Goal: Task Accomplishment & Management: Manage account settings

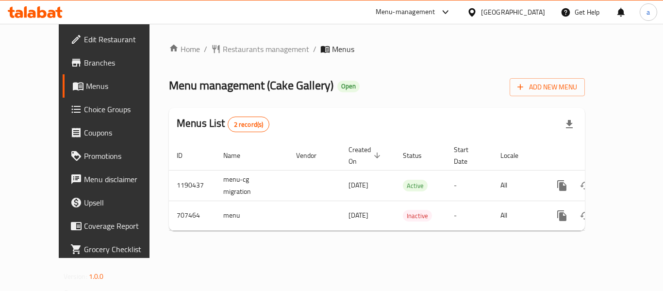
click at [477, 12] on icon at bounding box center [472, 12] width 10 height 10
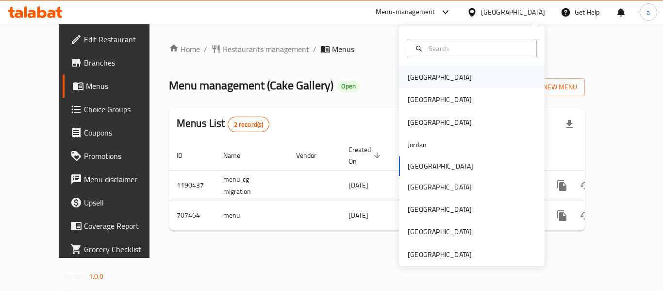
click at [436, 75] on div "[GEOGRAPHIC_DATA]" at bounding box center [472, 77] width 146 height 22
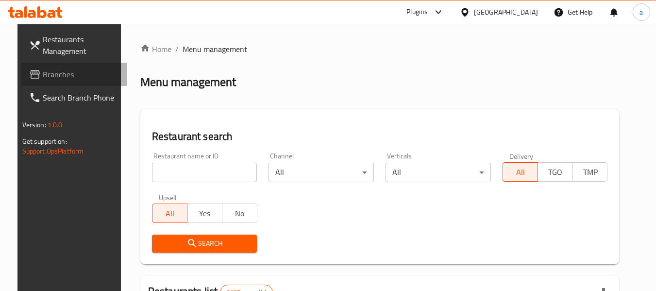
click at [67, 75] on span "Branches" at bounding box center [81, 74] width 77 height 12
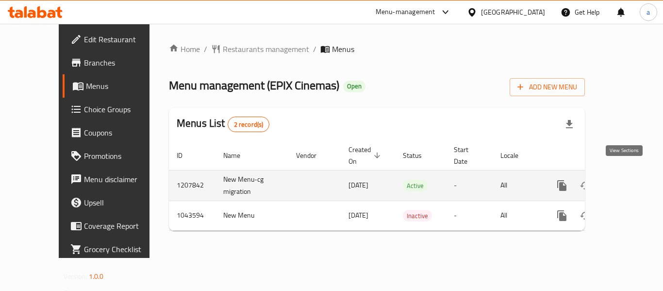
click at [628, 181] on icon "enhanced table" at bounding box center [632, 185] width 9 height 9
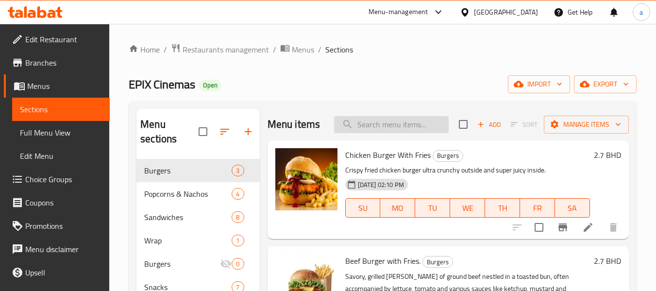
click at [376, 133] on input "search" at bounding box center [391, 124] width 115 height 17
paste input "Popcorn Large"
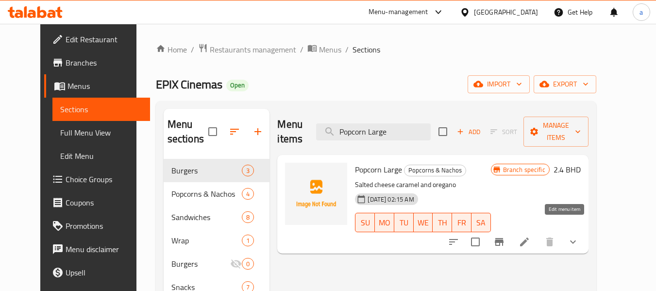
type input "Popcorn Large"
click at [529, 237] on icon at bounding box center [524, 241] width 9 height 9
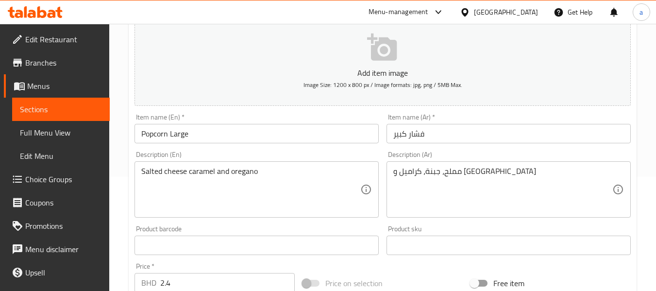
scroll to position [97, 0]
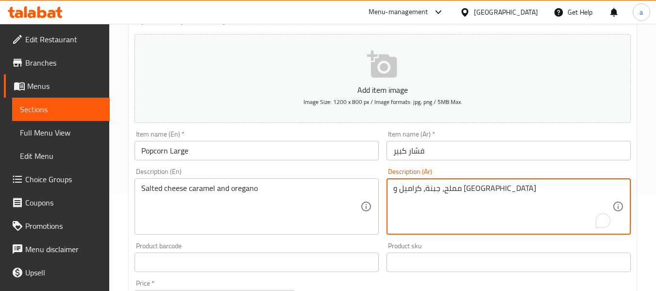
drag, startPoint x: 491, startPoint y: 192, endPoint x: 383, endPoint y: 194, distance: 108.3
click at [518, 17] on div "[GEOGRAPHIC_DATA]" at bounding box center [506, 12] width 64 height 11
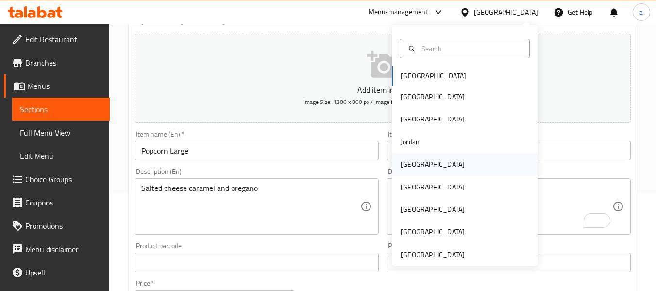
click at [421, 166] on div "Kuwait" at bounding box center [465, 164] width 146 height 22
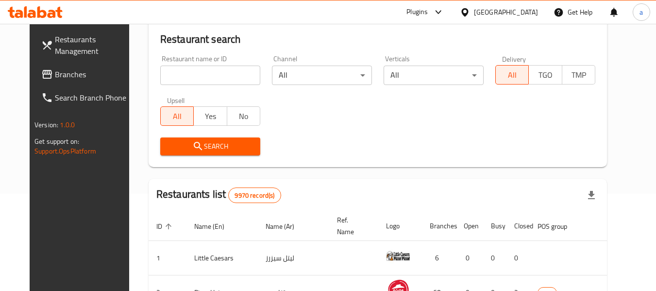
click at [55, 80] on span "Branches" at bounding box center [93, 74] width 77 height 12
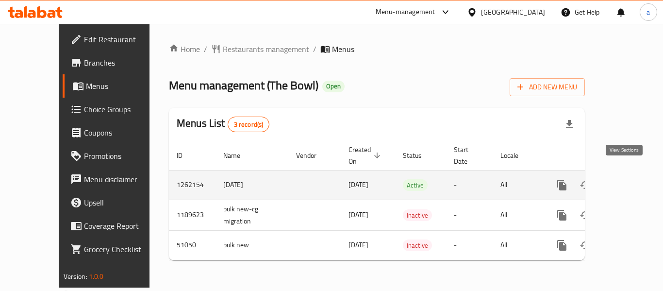
click at [634, 173] on link "enhanced table" at bounding box center [632, 184] width 23 height 23
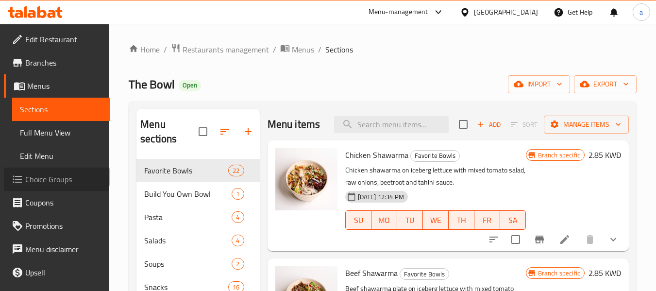
click at [56, 177] on span "Choice Groups" at bounding box center [63, 179] width 77 height 12
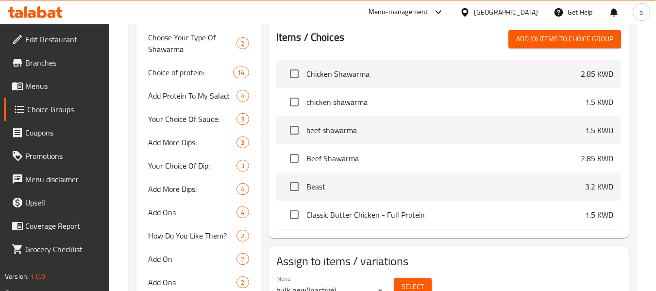
scroll to position [437, 0]
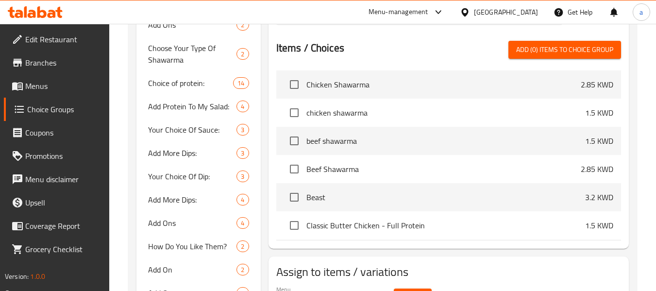
click at [123, 168] on div "Home / Restaurants management / Choice Groups Choice Groups Choice Groups Add O…" at bounding box center [382, 270] width 547 height 1366
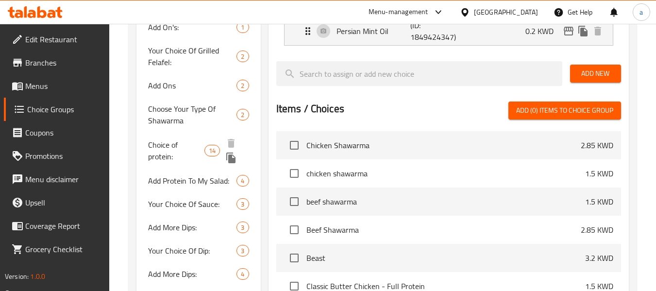
scroll to position [375, 0]
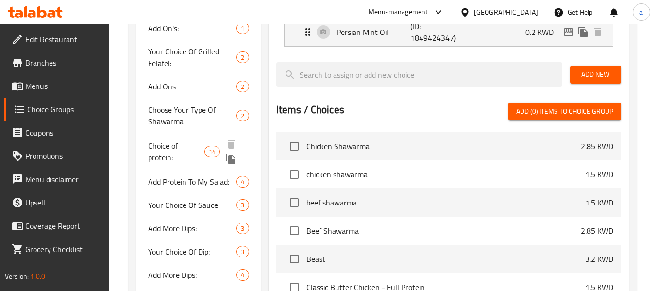
click at [172, 148] on span "Choice of protein:" at bounding box center [176, 151] width 56 height 23
type input "Choice of protein:"
type input "إختيار البروتين:"
type input "1"
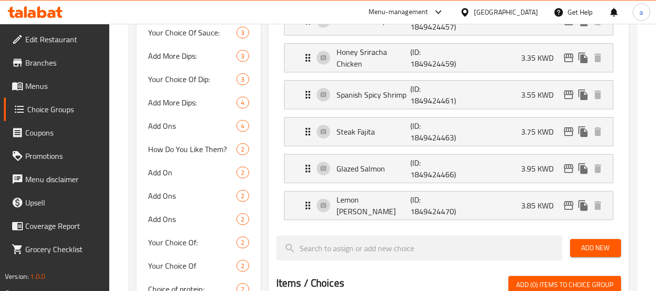
scroll to position [631, 0]
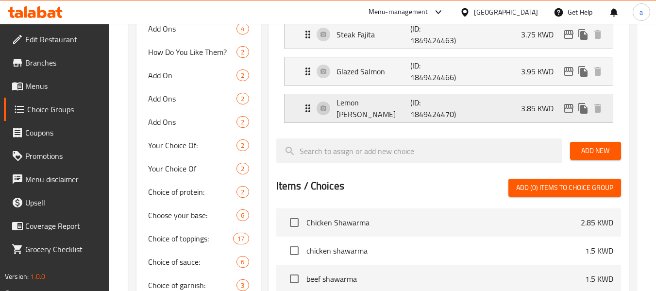
click at [392, 113] on p "Lemon Rosemary Salmon" at bounding box center [374, 108] width 74 height 23
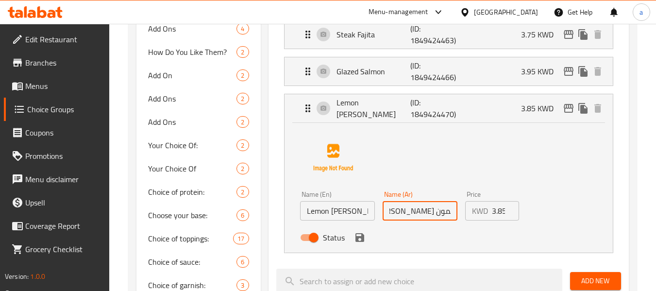
scroll to position [0, 27]
drag, startPoint x: 414, startPoint y: 212, endPoint x: 450, endPoint y: 212, distance: 35.4
click at [450, 212] on input "سلمون بالروزماري والليمون" at bounding box center [420, 210] width 75 height 19
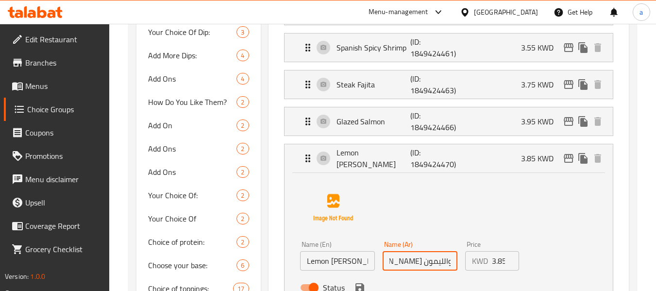
scroll to position [534, 0]
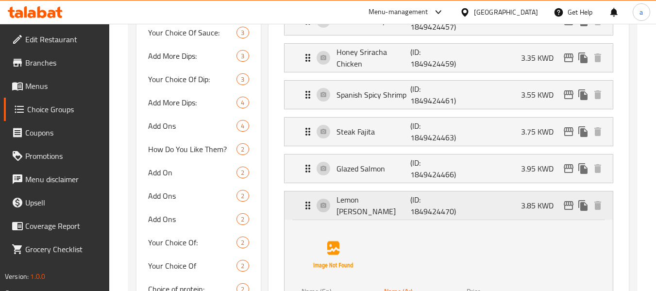
click at [398, 215] on p "Lemon Rosemary Salmon" at bounding box center [374, 205] width 74 height 23
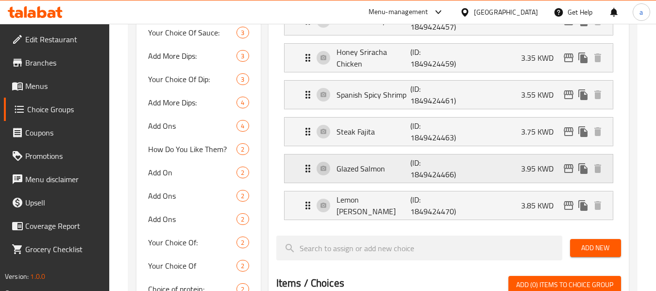
scroll to position [0, 0]
click at [394, 176] on div "Glazed Salmon (ID: 1849424466) 3.95 KWD" at bounding box center [451, 168] width 299 height 28
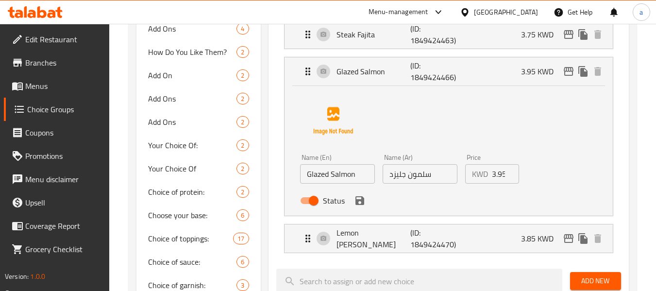
scroll to position [583, 0]
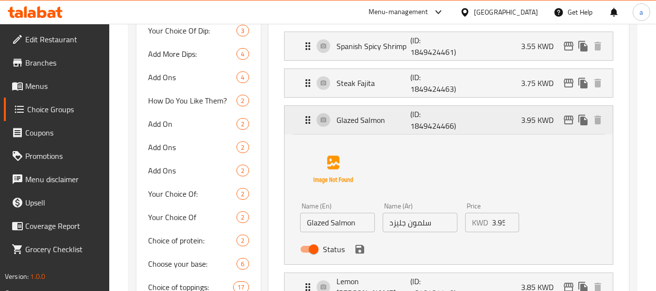
click at [396, 130] on div "Glazed Salmon (ID: 1849424466) 3.95 KWD" at bounding box center [451, 120] width 299 height 28
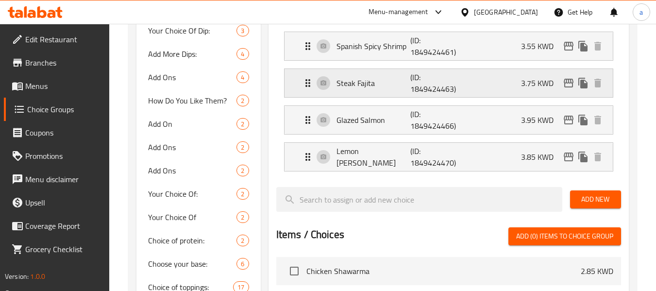
click at [390, 85] on p "Steak Fajita" at bounding box center [374, 83] width 74 height 12
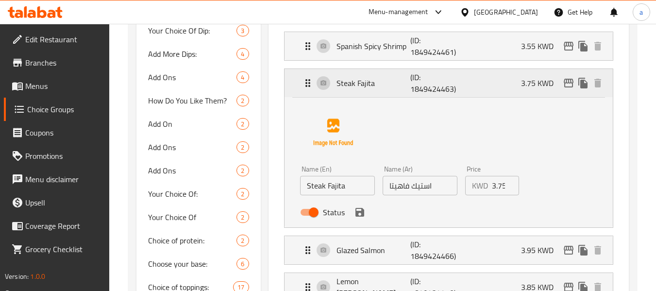
click at [390, 85] on p "Steak Fajita" at bounding box center [374, 83] width 74 height 12
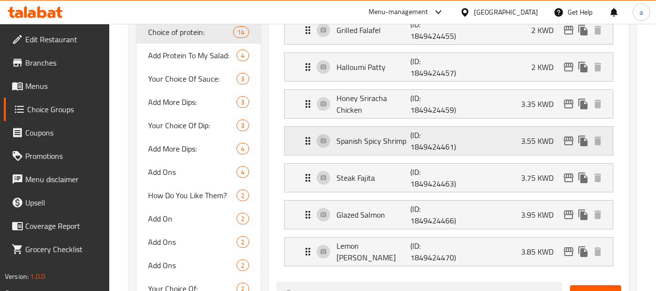
scroll to position [486, 0]
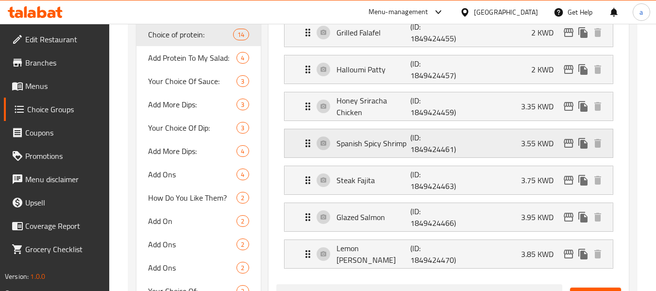
click at [398, 151] on div "Spanish Spicy Shrimp (ID: 1849424461) 3.55 KWD" at bounding box center [451, 143] width 299 height 28
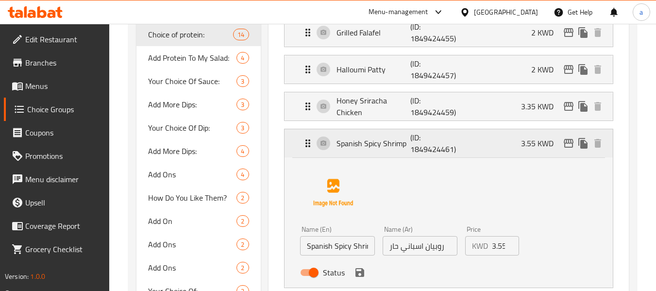
click at [398, 151] on div "Spanish Spicy Shrimp (ID: 1849424461) 3.55 KWD" at bounding box center [451, 143] width 299 height 28
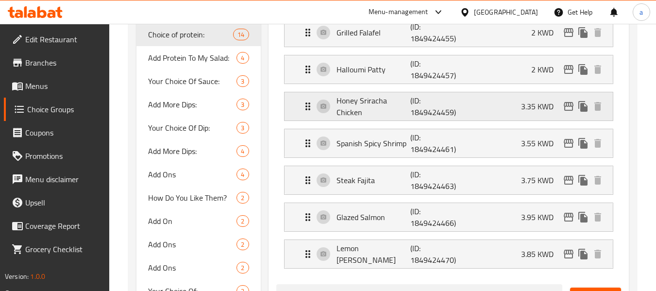
click at [384, 107] on p "Honey Sriracha Chicken" at bounding box center [374, 106] width 74 height 23
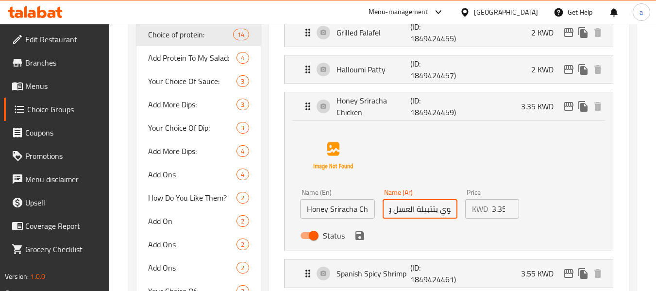
scroll to position [0, 51]
drag, startPoint x: 423, startPoint y: 212, endPoint x: 451, endPoint y: 220, distance: 29.3
click at [451, 220] on div "Name (Ar) دجاج مشوي بتتبيلة العسل والسراجا Name (Ar)" at bounding box center [420, 203] width 83 height 37
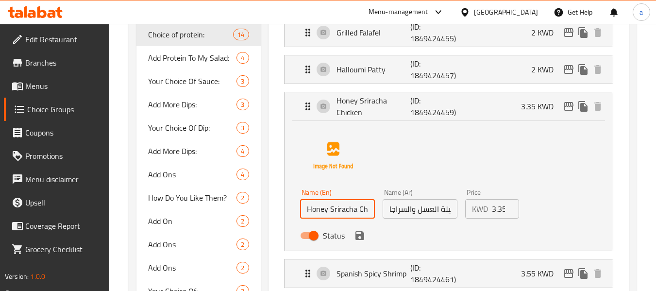
scroll to position [0, 15]
drag, startPoint x: 307, startPoint y: 211, endPoint x: 371, endPoint y: 210, distance: 64.1
click at [371, 210] on input "Honey Sriracha Chicken" at bounding box center [337, 208] width 75 height 19
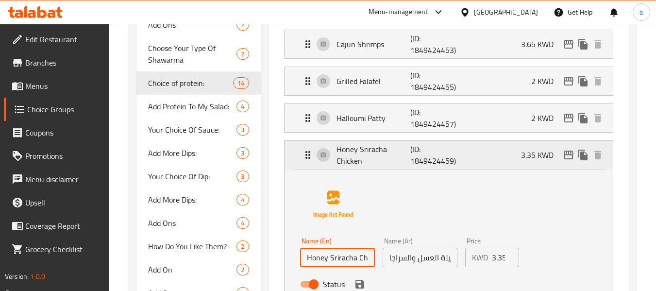
click at [385, 159] on p "Honey Sriracha Chicken" at bounding box center [374, 154] width 74 height 23
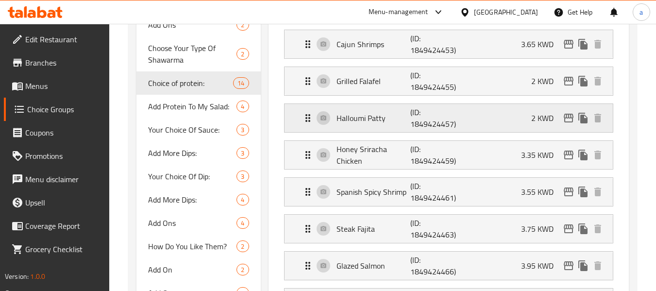
click at [389, 121] on p "Halloumi Patty" at bounding box center [374, 118] width 74 height 12
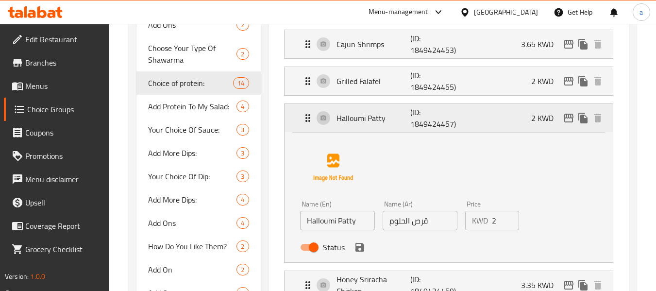
click at [389, 121] on p "Halloumi Patty" at bounding box center [374, 118] width 74 height 12
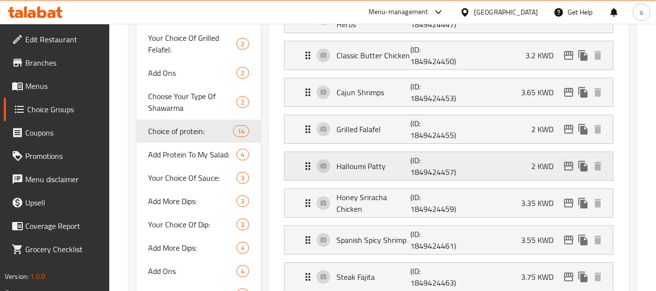
scroll to position [388, 0]
click at [386, 131] on p "Grilled Falafel" at bounding box center [374, 130] width 74 height 12
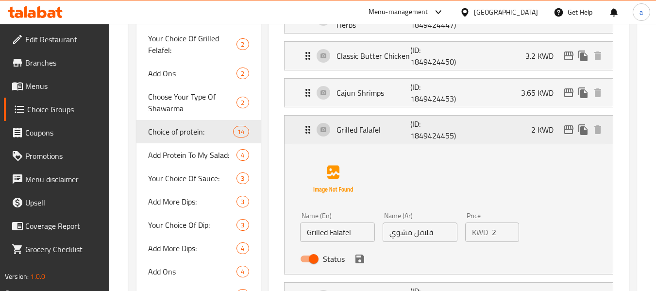
click at [386, 131] on p "Grilled Falafel" at bounding box center [374, 130] width 74 height 12
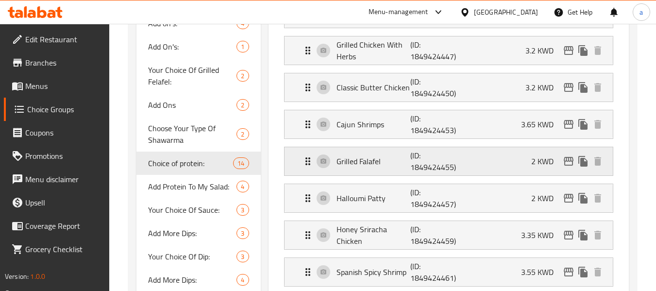
scroll to position [340, 0]
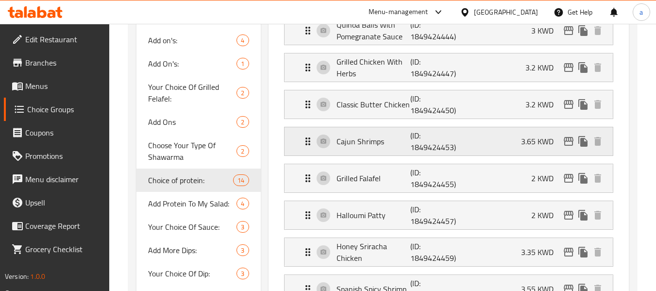
click at [389, 149] on div "Cajun Shrimps (ID: 1849424453) 3.65 KWD" at bounding box center [451, 141] width 299 height 28
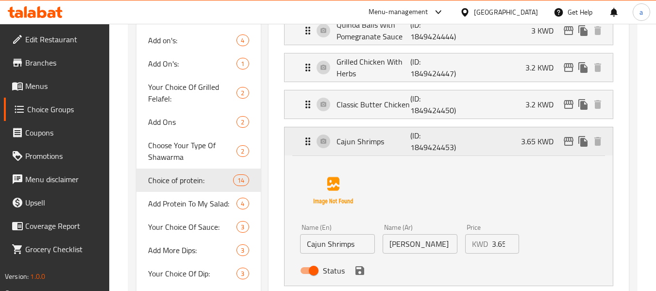
click at [391, 143] on p "Cajun Shrimps" at bounding box center [374, 141] width 74 height 12
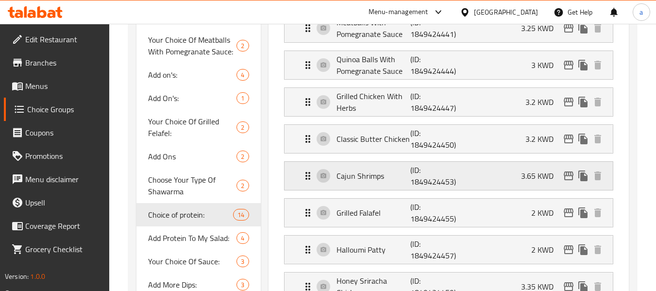
scroll to position [291, 0]
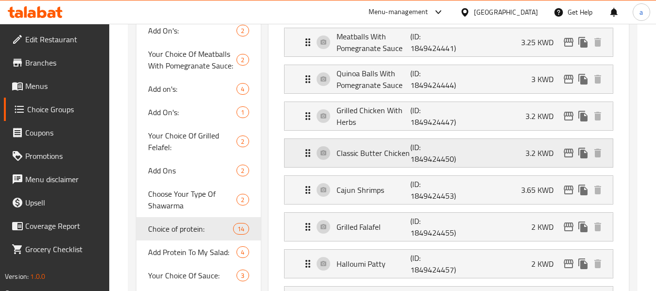
click at [389, 156] on p "Classic Butter Chicken" at bounding box center [374, 153] width 74 height 12
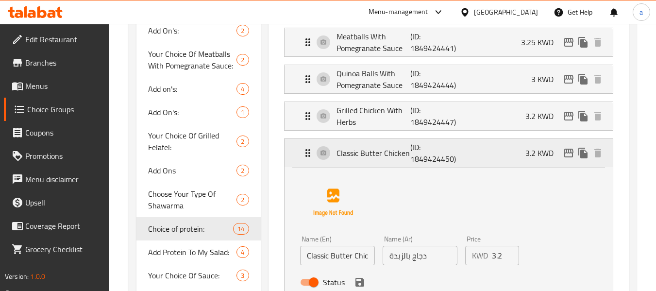
click at [389, 156] on p "Classic Butter Chicken" at bounding box center [374, 153] width 74 height 12
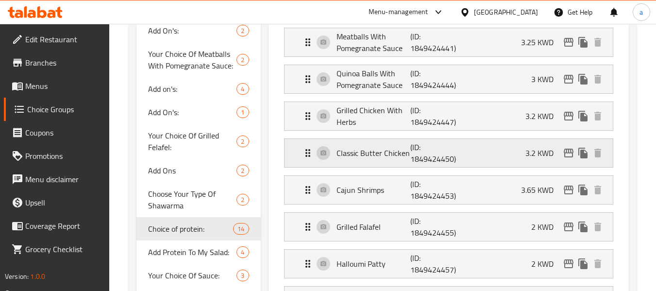
click at [389, 156] on p "Classic Butter Chicken" at bounding box center [374, 153] width 74 height 12
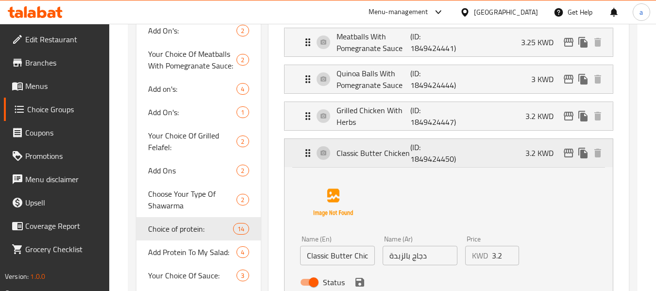
click at [389, 156] on p "Classic Butter Chicken" at bounding box center [374, 153] width 74 height 12
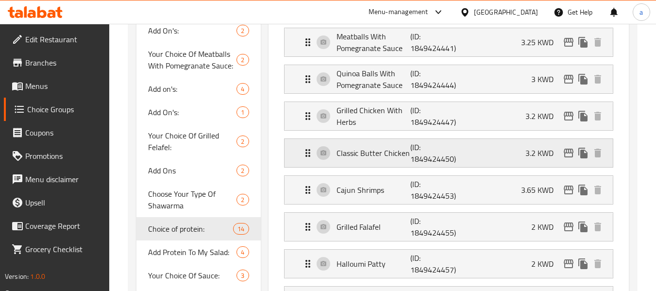
scroll to position [243, 0]
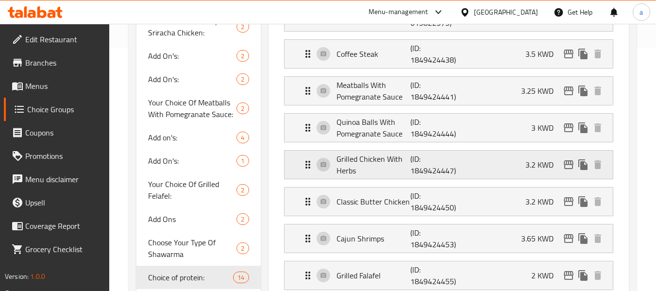
click at [389, 163] on p "Grilled Chicken With Herbs" at bounding box center [374, 164] width 74 height 23
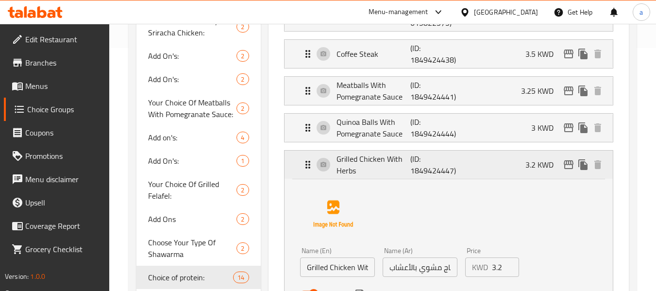
click at [388, 167] on p "Grilled Chicken With Herbs" at bounding box center [374, 164] width 74 height 23
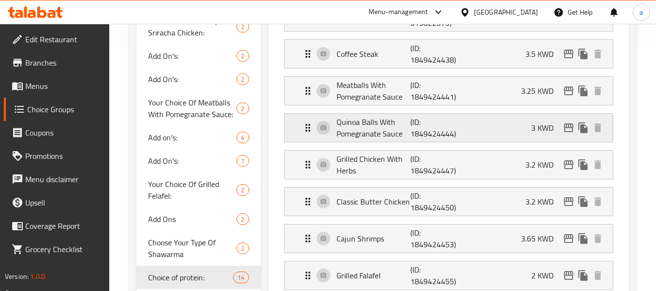
click at [391, 128] on p "Quinoa Balls With Pomegranate Sauce" at bounding box center [374, 127] width 74 height 23
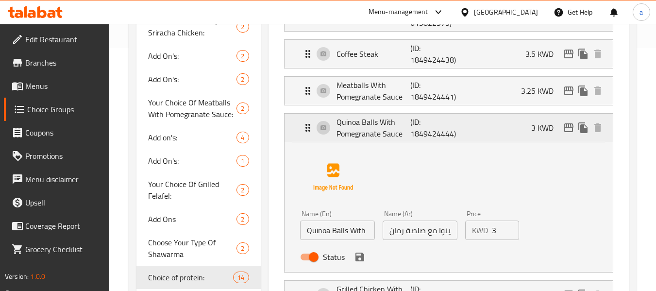
click at [391, 128] on p "Quinoa Balls With Pomegranate Sauce" at bounding box center [374, 127] width 74 height 23
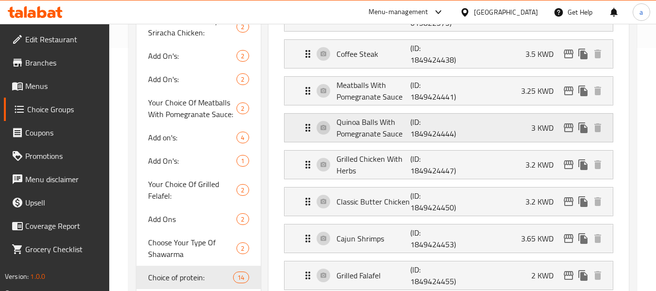
scroll to position [194, 0]
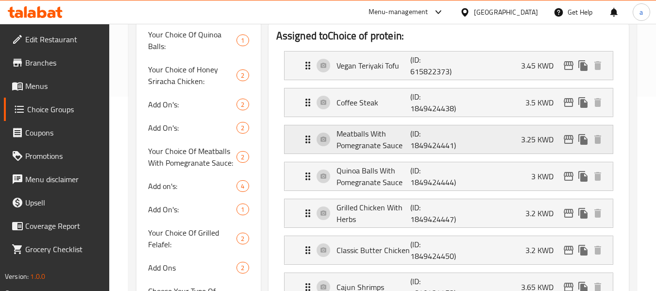
click at [386, 138] on p "Meatballs With Pomegranate Sauce" at bounding box center [374, 139] width 74 height 23
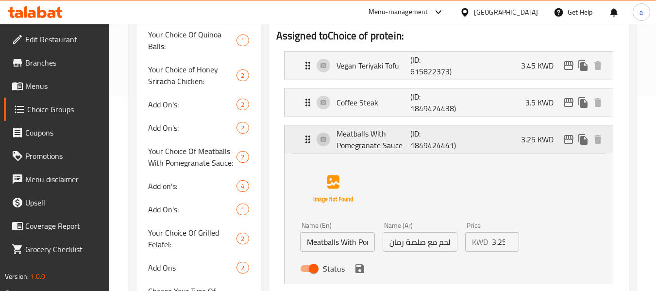
click at [386, 138] on p "Meatballs With Pomegranate Sauce" at bounding box center [374, 139] width 74 height 23
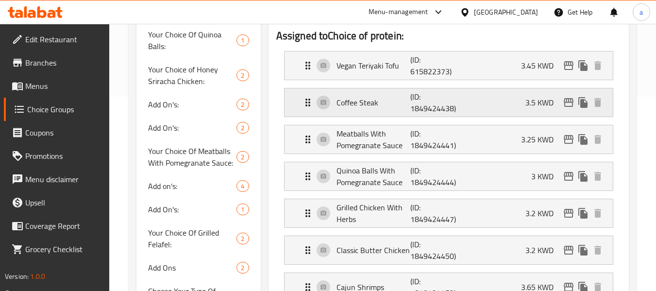
click at [385, 112] on div "Coffee Steak (ID: 1849424438) 3.5 KWD" at bounding box center [451, 102] width 299 height 28
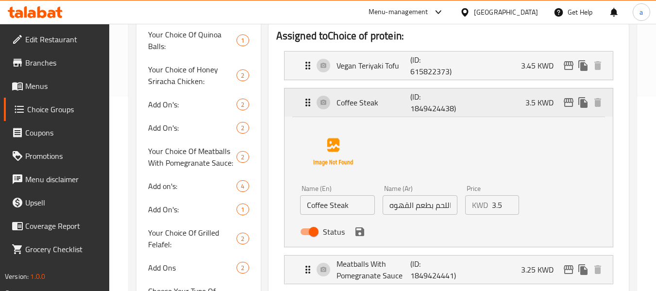
click at [385, 112] on div "Coffee Steak (ID: 1849424438) 3.5 KWD" at bounding box center [451, 102] width 299 height 28
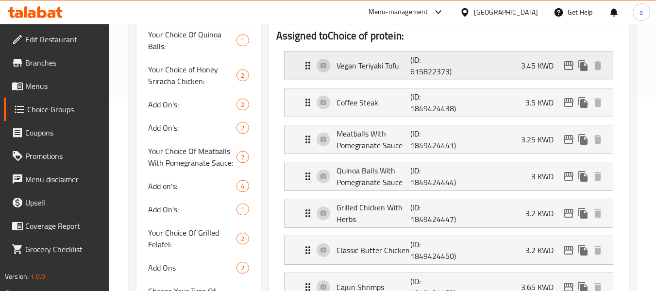
click at [373, 70] on p "Vegan Teriyaki Tofu" at bounding box center [374, 66] width 74 height 12
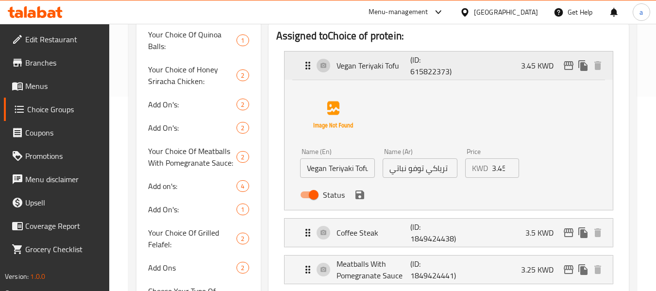
click at [373, 70] on p "Vegan Teriyaki Tofu" at bounding box center [374, 66] width 74 height 12
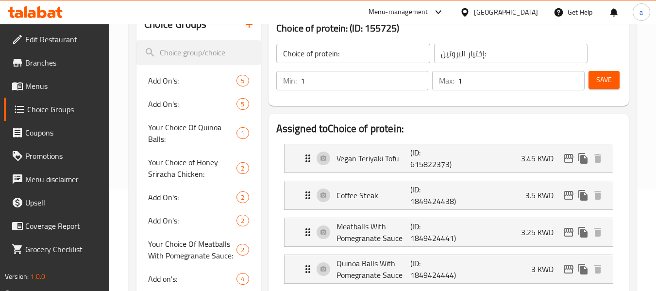
scroll to position [0, 0]
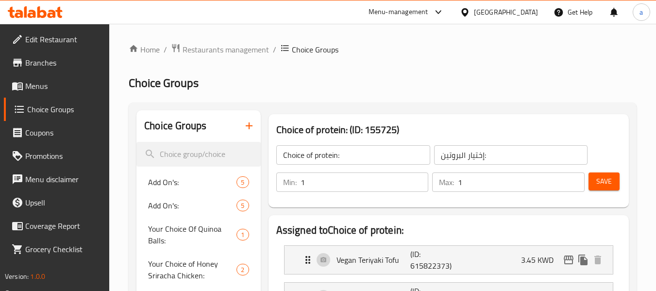
click at [470, 11] on icon at bounding box center [465, 12] width 10 height 10
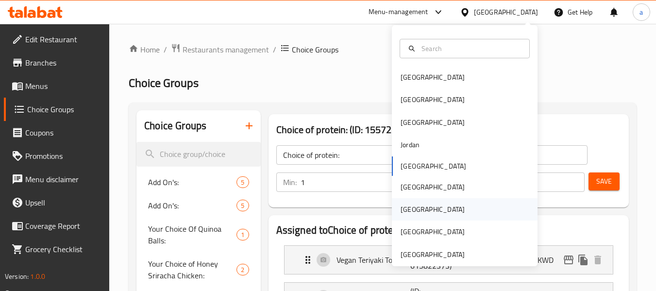
click at [440, 210] on div "Qatar" at bounding box center [465, 209] width 146 height 22
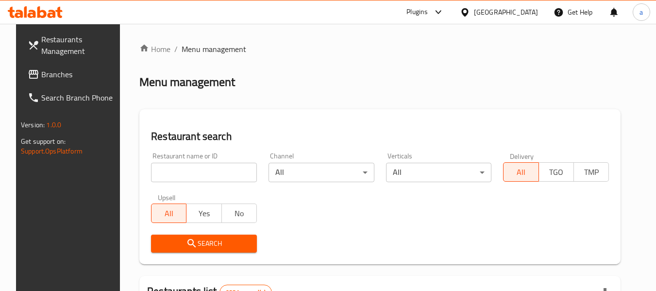
click at [41, 73] on span "Branches" at bounding box center [79, 74] width 77 height 12
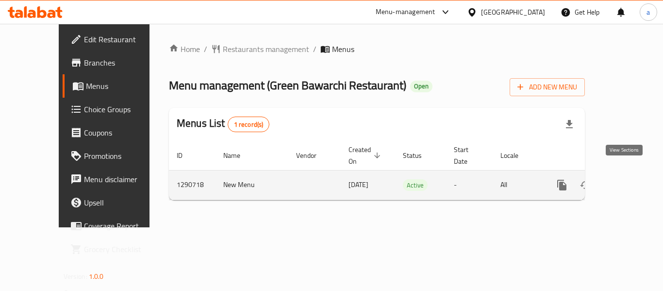
click at [628, 181] on icon "enhanced table" at bounding box center [632, 185] width 9 height 9
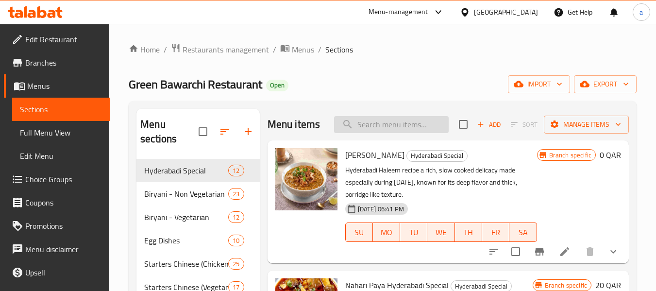
click at [401, 133] on input "search" at bounding box center [391, 124] width 115 height 17
paste input "Hyderabadi Mutton Dum Biryani Family Pack"
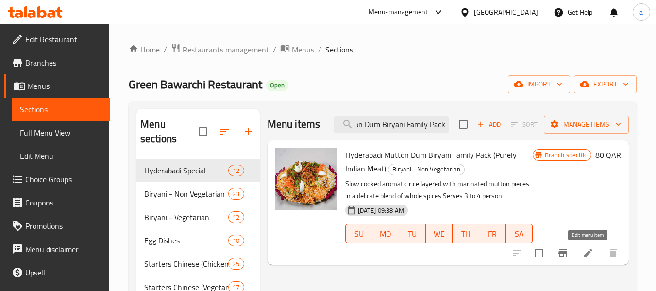
type input "Hyderabadi Mutton Dum Biryani Family Pack"
click at [590, 253] on icon at bounding box center [588, 253] width 12 height 12
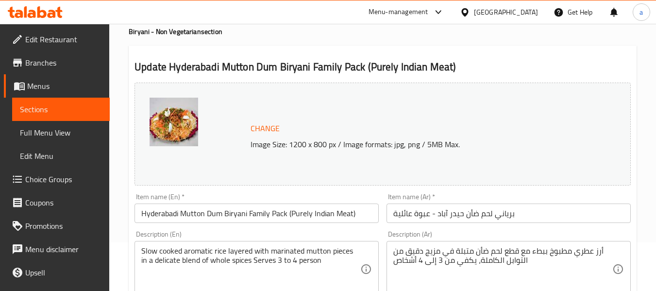
scroll to position [97, 0]
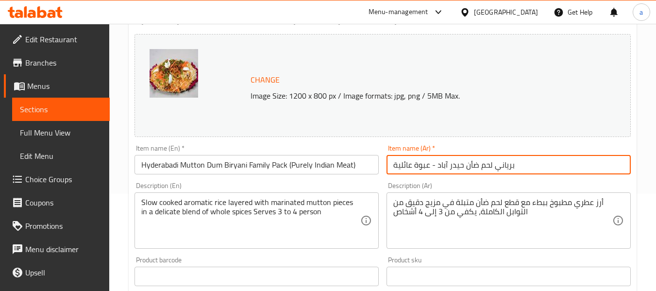
drag, startPoint x: 519, startPoint y: 168, endPoint x: 386, endPoint y: 169, distance: 132.6
click at [386, 169] on div "Item name (Ar)   * برياني لحم ضأن حيدر آباد - عبوة عائلية Item name (Ar) *" at bounding box center [509, 159] width 252 height 37
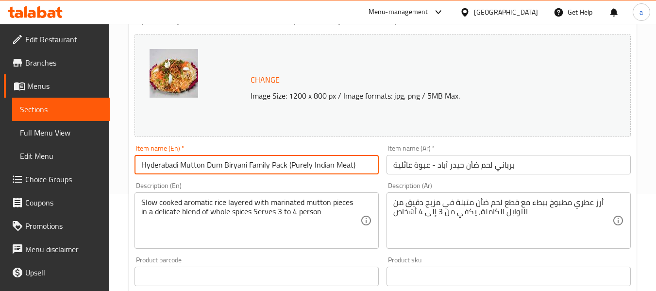
drag, startPoint x: 362, startPoint y: 164, endPoint x: 110, endPoint y: 165, distance: 252.0
click at [110, 165] on div "Home / Restaurants management / Menus / Sections / item / update Biryani - Non …" at bounding box center [382, 265] width 547 height 676
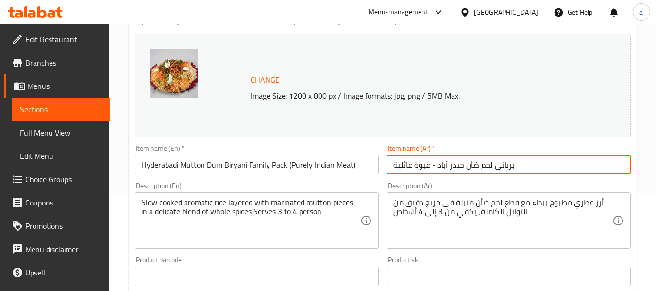
drag, startPoint x: 529, startPoint y: 166, endPoint x: 389, endPoint y: 162, distance: 139.9
click at [389, 162] on input "برياني لحم ضأن حيدر آباد - عبوة عائلية" at bounding box center [509, 164] width 244 height 19
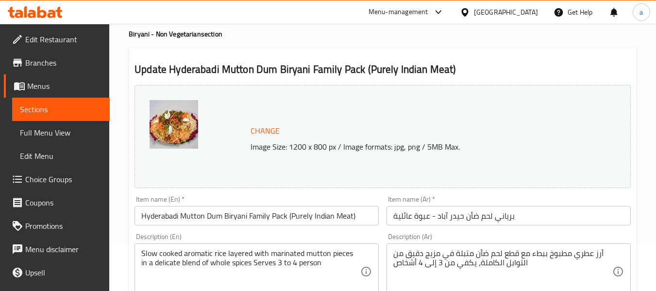
scroll to position [0, 0]
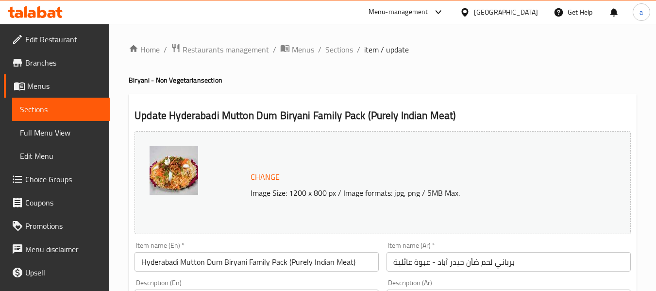
click at [527, 7] on div "Qatar" at bounding box center [506, 12] width 64 height 11
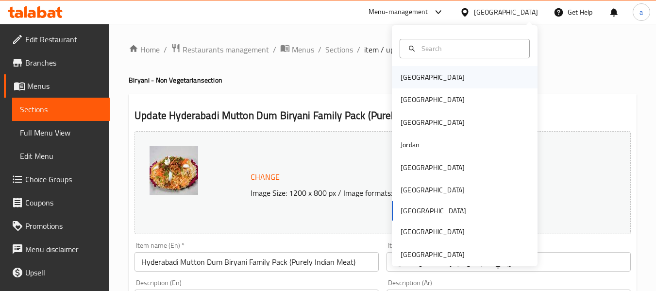
click at [439, 70] on div "[GEOGRAPHIC_DATA]" at bounding box center [465, 77] width 146 height 22
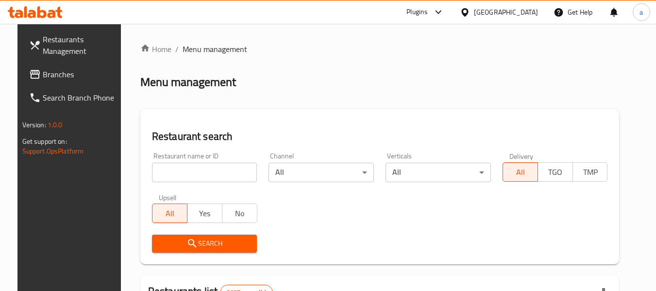
click at [43, 80] on span "Branches" at bounding box center [81, 74] width 77 height 12
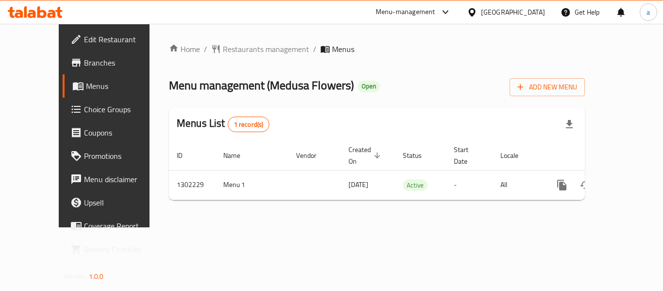
click at [84, 45] on span "Edit Restaurant" at bounding box center [123, 40] width 78 height 12
